Goal: Download file/media

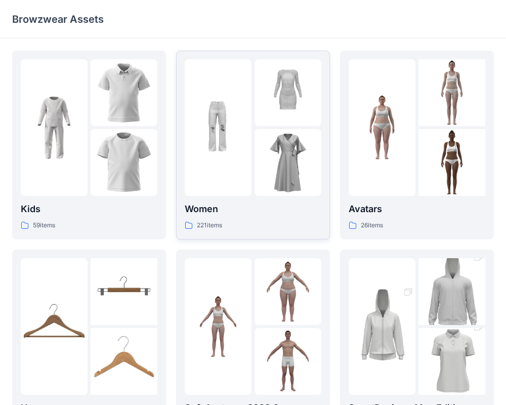
click at [223, 199] on div "Women 221 items" at bounding box center [253, 144] width 137 height 171
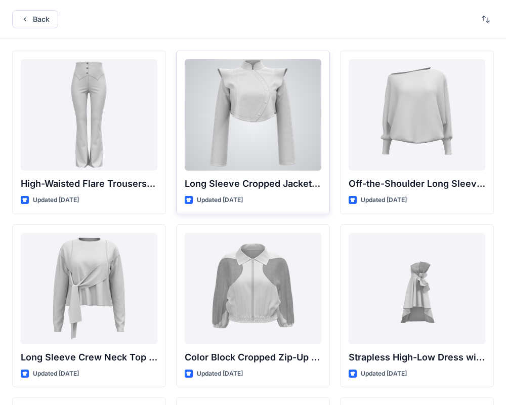
click at [253, 106] on div at bounding box center [253, 114] width 137 height 111
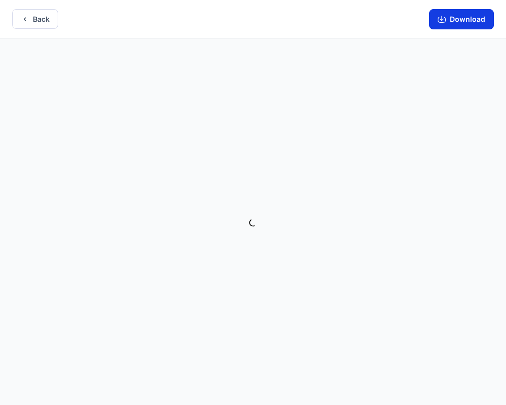
click at [473, 22] on button "Download" at bounding box center [461, 19] width 65 height 20
